Goal: Transaction & Acquisition: Purchase product/service

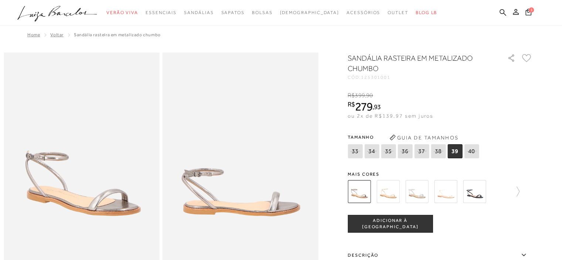
click at [386, 197] on img at bounding box center [387, 191] width 23 height 23
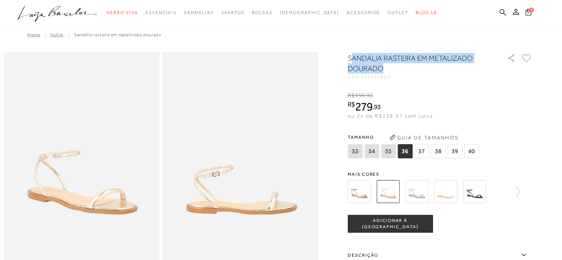
drag, startPoint x: 354, startPoint y: 58, endPoint x: 395, endPoint y: 64, distance: 40.7
click at [392, 71] on h1 "SANDÁLIA RASTEIRA EM METALIZADO DOURADO" at bounding box center [417, 63] width 139 height 21
click at [390, 64] on h1 "SANDÁLIA RASTEIRA EM METALIZADO DOURADO" at bounding box center [417, 63] width 139 height 21
drag, startPoint x: 351, startPoint y: 57, endPoint x: 395, endPoint y: 69, distance: 45.5
click at [395, 69] on h1 "SANDÁLIA RASTEIRA EM METALIZADO DOURADO" at bounding box center [417, 63] width 139 height 21
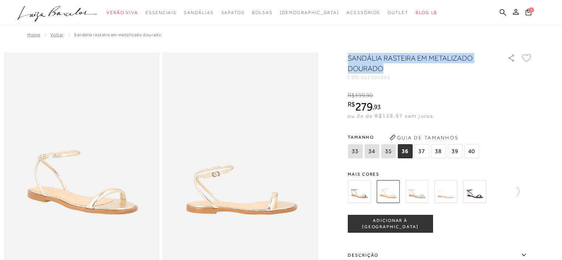
copy h1 "SANDÁLIA RASTEIRA EM METALIZADO DOURADO"
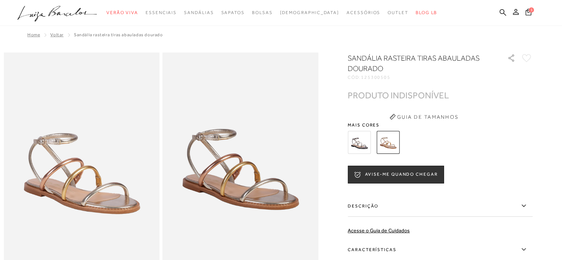
click at [364, 141] on img at bounding box center [359, 142] width 23 height 23
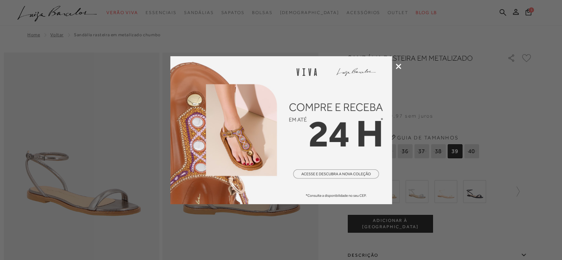
drag, startPoint x: 393, startPoint y: 68, endPoint x: 405, endPoint y: 61, distance: 13.9
click at [394, 67] on div at bounding box center [281, 130] width 562 height 260
click at [397, 67] on icon at bounding box center [399, 67] width 6 height 6
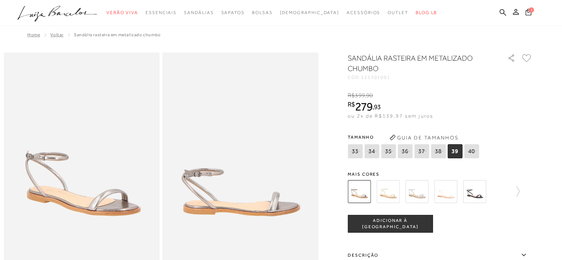
click at [528, 11] on icon at bounding box center [528, 11] width 6 height 7
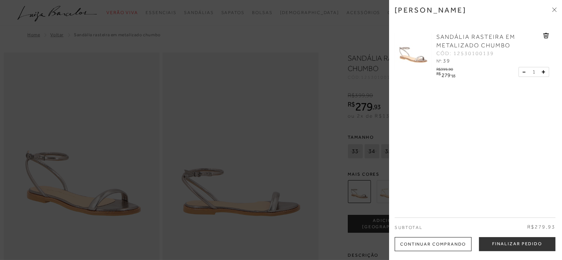
click at [544, 35] on g at bounding box center [546, 36] width 6 height 6
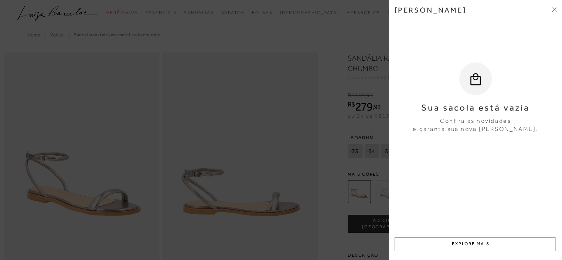
click at [553, 9] on icon at bounding box center [554, 9] width 4 height 4
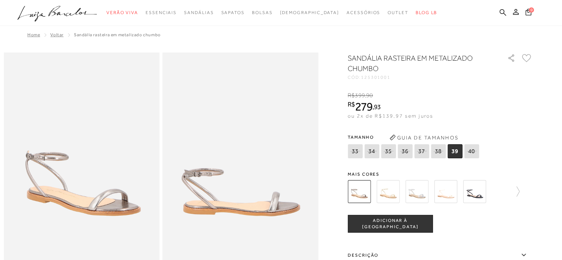
click at [519, 10] on button at bounding box center [516, 13] width 10 height 10
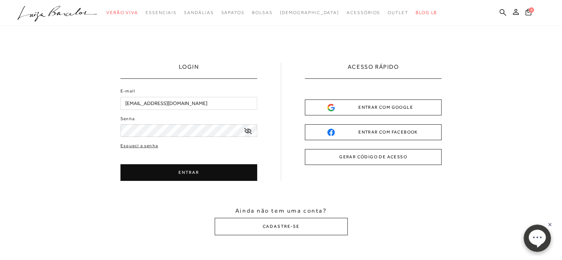
drag, startPoint x: 509, startPoint y: 47, endPoint x: 495, endPoint y: 40, distance: 15.9
click at [508, 45] on div "LOGIN E-mail [EMAIL_ADDRESS][DOMAIN_NAME] Senha" at bounding box center [281, 149] width 562 height 246
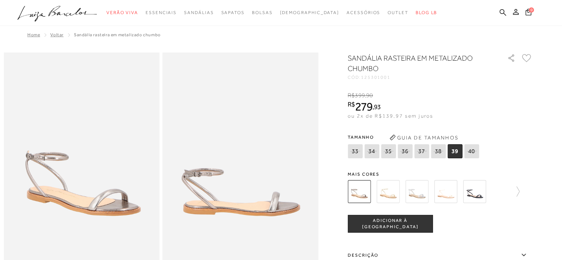
drag, startPoint x: 452, startPoint y: 154, endPoint x: 448, endPoint y: 154, distance: 4.4
click at [453, 154] on span "39" at bounding box center [454, 151] width 15 height 14
click at [437, 152] on icon at bounding box center [438, 150] width 10 height 9
select select
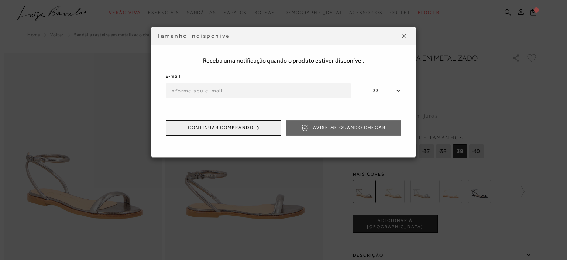
click at [300, 90] on input "email" at bounding box center [258, 90] width 185 height 15
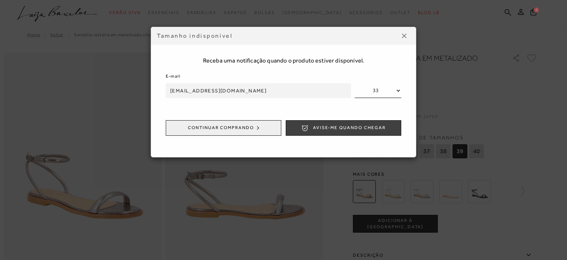
type input "[EMAIL_ADDRESS][DOMAIN_NAME]"
click at [370, 135] on div "Continuar comprando Avise-me quando chegar" at bounding box center [284, 131] width 236 height 22
click at [383, 127] on span "Avise-me quando chegar" at bounding box center [349, 127] width 73 height 6
drag, startPoint x: 406, startPoint y: 33, endPoint x: 400, endPoint y: 35, distance: 6.5
click at [402, 35] on img at bounding box center [404, 36] width 4 height 4
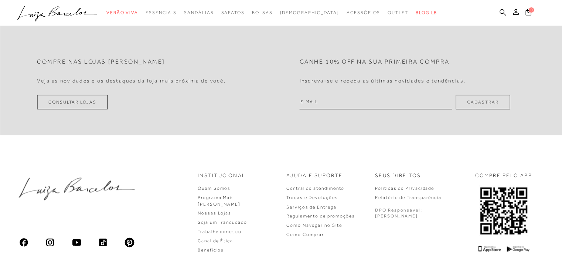
scroll to position [1195, 0]
